Goal: Information Seeking & Learning: Learn about a topic

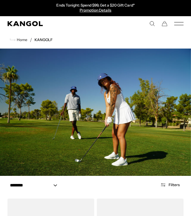
click at [176, 25] on rect "Mobile Menu" at bounding box center [178, 25] width 9 height 0
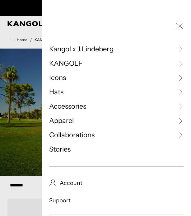
click at [54, 92] on span "Hats" at bounding box center [56, 91] width 14 height 9
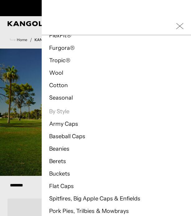
scroll to position [145, 0]
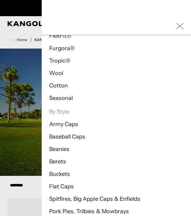
click at [56, 185] on link "Flat Caps" at bounding box center [61, 186] width 25 height 7
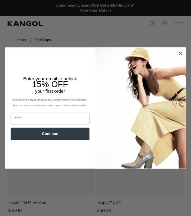
click at [179, 54] on icon "Close dialog" at bounding box center [180, 53] width 3 height 3
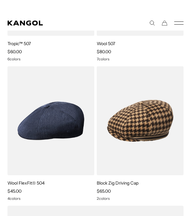
scroll to position [704, 0]
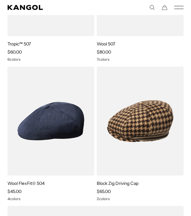
click at [0, 0] on img at bounding box center [0, 0] width 0 height 0
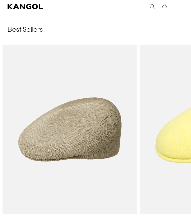
scroll to position [4429, 0]
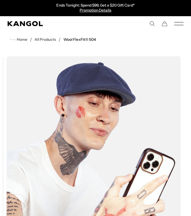
click at [180, 22] on rect "Mobile Menu" at bounding box center [178, 22] width 9 height 0
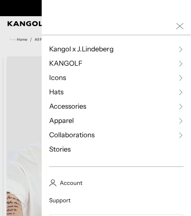
click at [190, 18] on div at bounding box center [116, 26] width 149 height 18
click at [182, 25] on icon "Close Mobile Nav" at bounding box center [179, 25] width 7 height 7
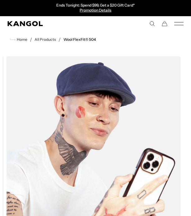
click at [19, 40] on span "Home" at bounding box center [22, 39] width 12 height 4
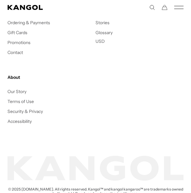
scroll to position [2143, 0]
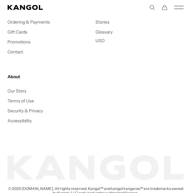
click at [15, 94] on link "Our Story" at bounding box center [16, 91] width 19 height 6
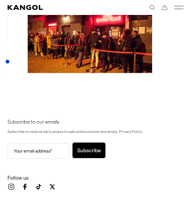
scroll to position [2053, 0]
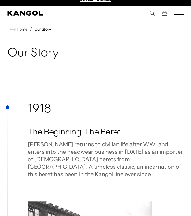
scroll to position [0, 0]
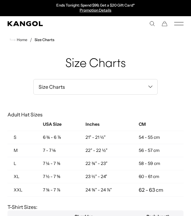
click at [177, 79] on div "Start a Return Ordering Shipping & Returns Gift Cards Contact Us Size Charts Ha…" at bounding box center [95, 87] width 176 height 16
click at [181, 136] on td "54 - 55 cm" at bounding box center [157, 137] width 51 height 13
